Goal: Communication & Community: Participate in discussion

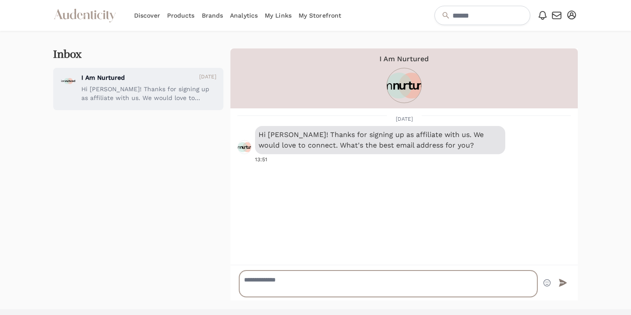
click at [292, 277] on textarea at bounding box center [388, 283] width 298 height 26
type textarea "**********"
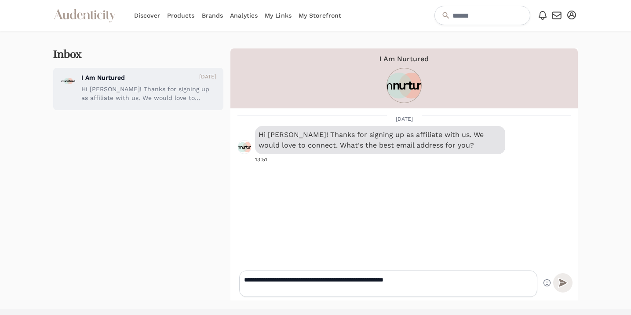
click at [561, 285] on icon "submit" at bounding box center [563, 282] width 9 height 9
